Goal: Transaction & Acquisition: Obtain resource

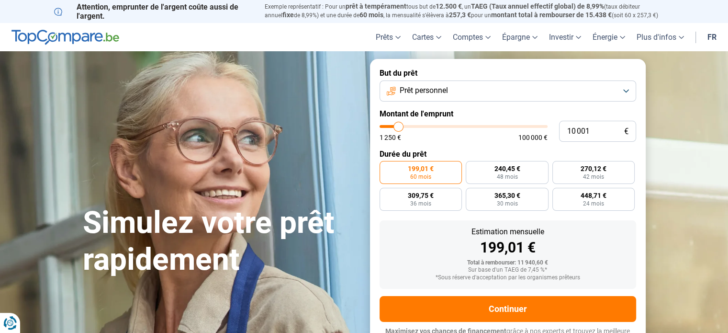
click at [431, 91] on span "Prêt personnel" at bounding box center [424, 90] width 48 height 11
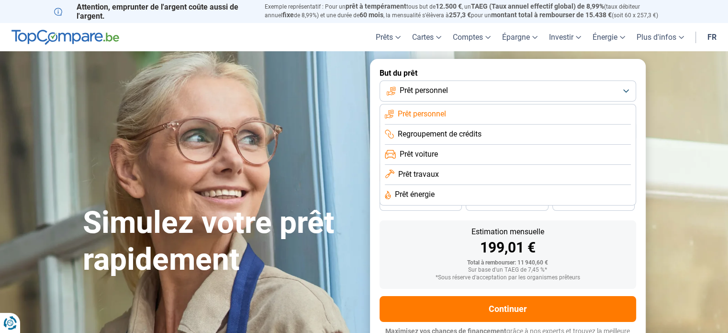
click at [431, 91] on span "Prêt personnel" at bounding box center [424, 90] width 48 height 11
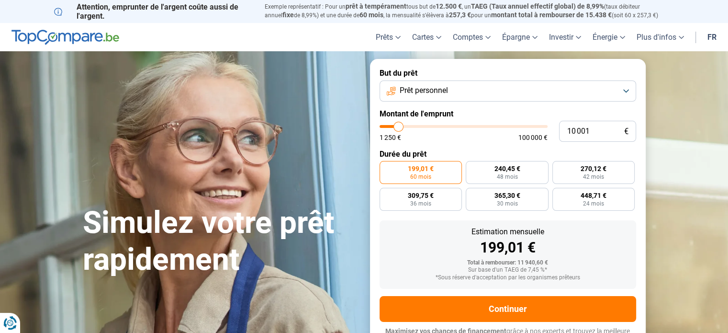
type input "7 750"
type input "7750"
type input "7 500"
type input "7500"
type input "7 250"
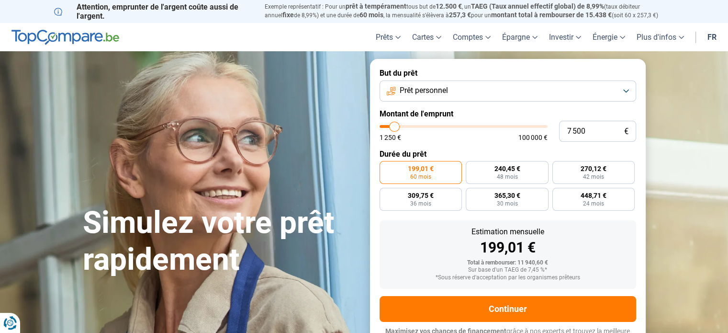
type input "7250"
type input "7 000"
type input "7000"
type input "6 750"
type input "6750"
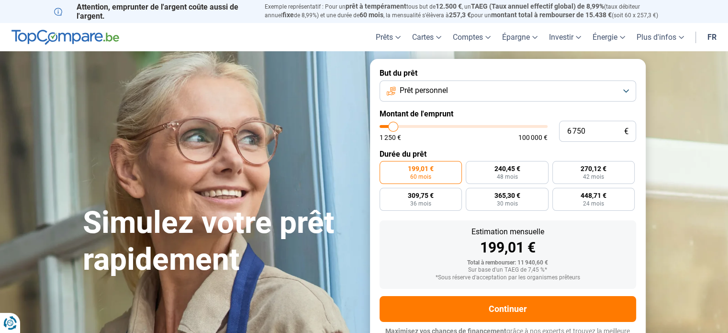
type input "6 500"
type input "6500"
type input "6 250"
type input "6250"
type input "6 000"
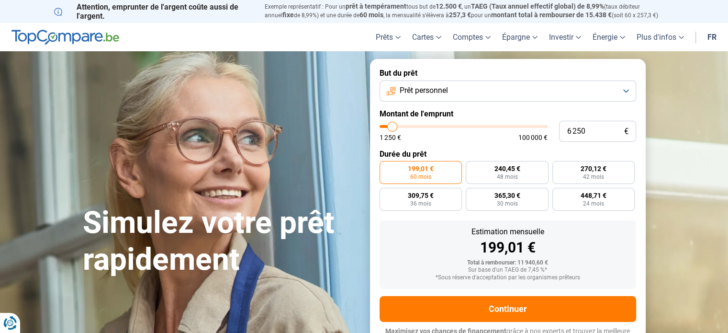
type input "6000"
type input "5 750"
type input "5750"
type input "5 500"
type input "5500"
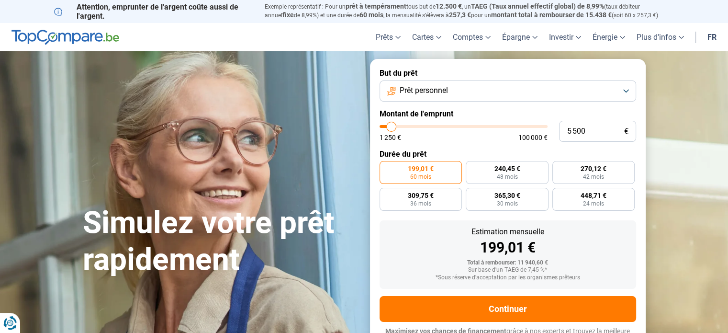
type input "5 000"
type input "5000"
type input "4 750"
type input "4750"
type input "4 500"
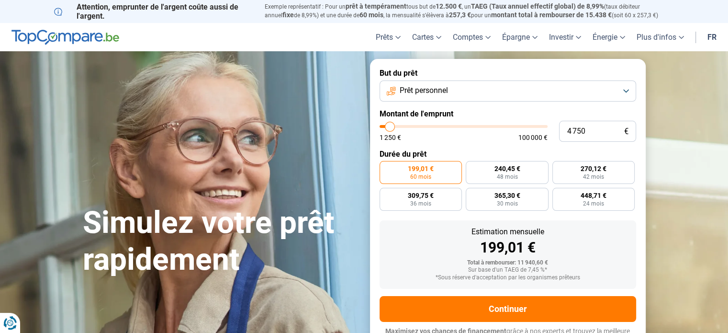
type input "4500"
type input "4 250"
type input "4250"
type input "3 750"
type input "3750"
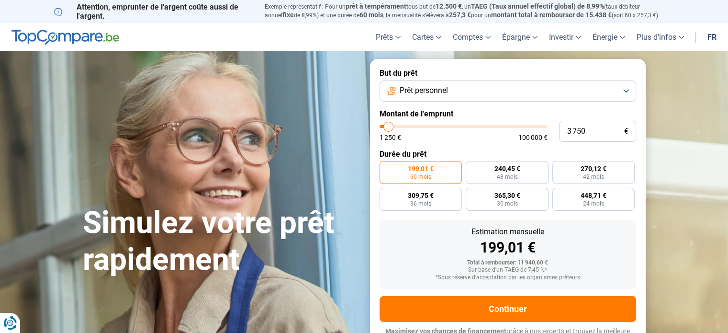
type input "3 500"
type input "3500"
type input "3 000"
type input "3000"
type input "2 750"
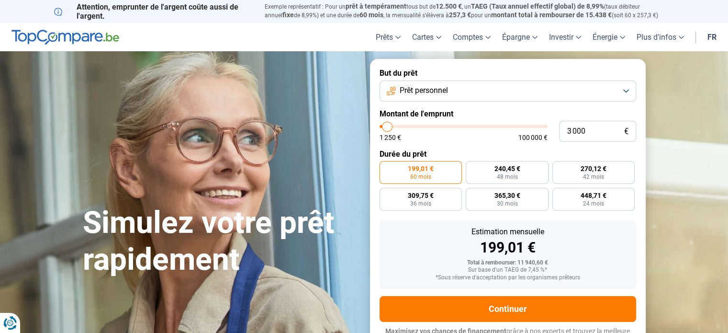
type input "2750"
type input "2 500"
type input "2500"
type input "2 000"
type input "2000"
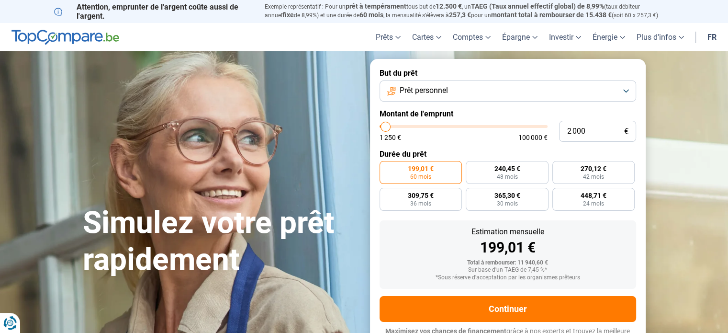
type input "1 750"
type input "1750"
type input "1 500"
type input "1500"
type input "1 750"
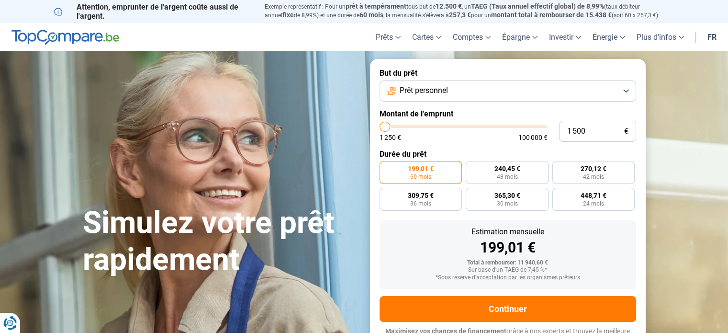
type input "1750"
type input "2 000"
type input "2000"
type input "2 250"
drag, startPoint x: 396, startPoint y: 124, endPoint x: 386, endPoint y: 124, distance: 9.6
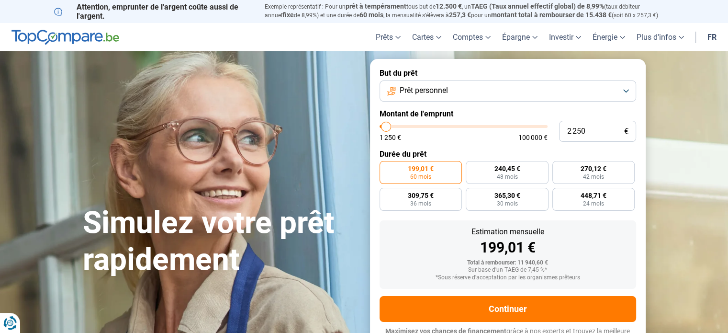
type input "2250"
click at [386, 125] on input "range" at bounding box center [464, 126] width 168 height 3
radio input "true"
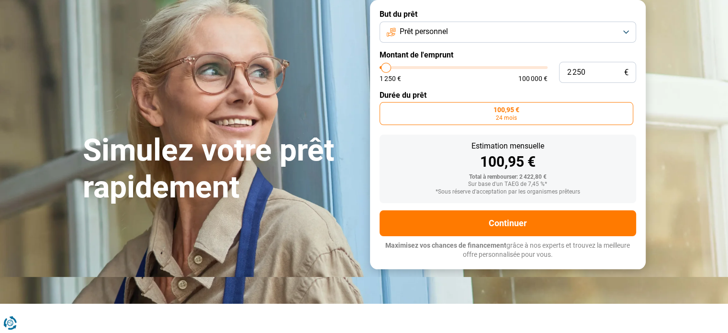
scroll to position [48, 0]
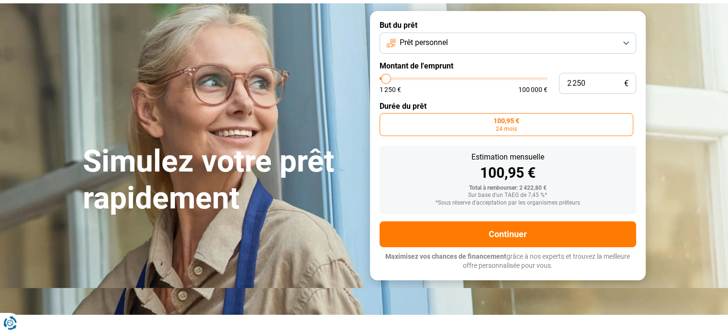
click at [434, 36] on button "Prêt personnel" at bounding box center [508, 43] width 257 height 21
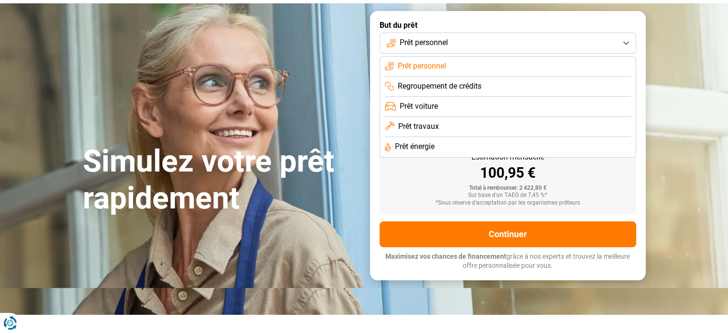
click at [434, 36] on button "Prêt personnel" at bounding box center [508, 43] width 257 height 21
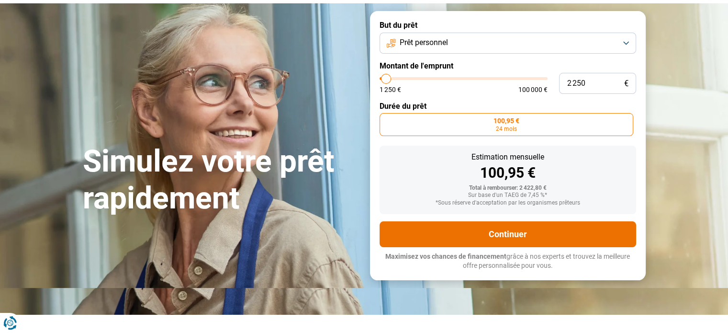
click at [456, 232] on button "Continuer" at bounding box center [508, 234] width 257 height 26
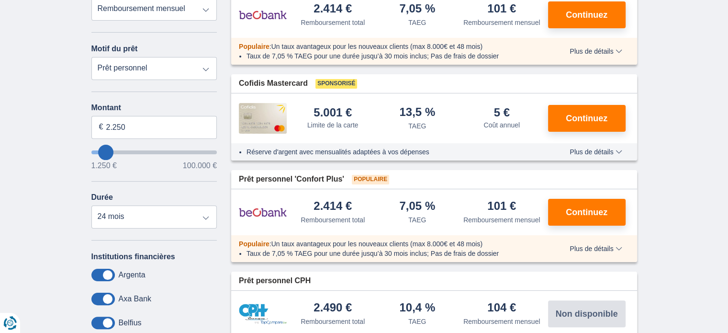
scroll to position [192, 0]
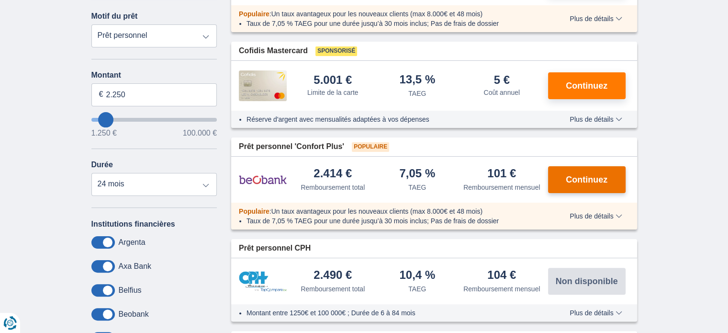
click at [586, 175] on span "Continuez" at bounding box center [587, 179] width 42 height 9
